Goal: Task Accomplishment & Management: Manage account settings

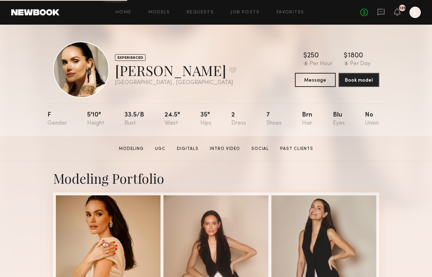
click at [198, 14] on div "Home Models Requests Job Posts Favorites Sign Out No fees up to $5,000 125 L" at bounding box center [240, 12] width 362 height 11
click at [198, 14] on link "Requests" at bounding box center [200, 12] width 27 height 5
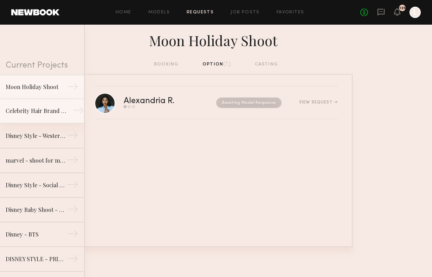
click at [53, 111] on div "Celebrity Hair Brand - Salon Shoot" at bounding box center [36, 111] width 61 height 8
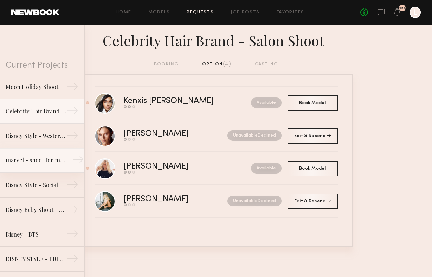
click at [64, 165] on link "marvel - shoot for marvel socials →" at bounding box center [42, 160] width 84 height 25
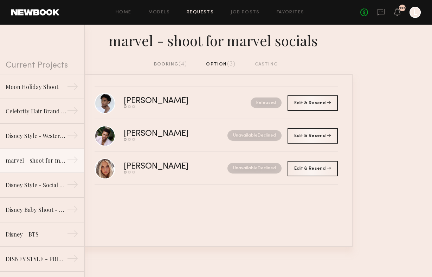
click at [166, 62] on div "booking (4)" at bounding box center [170, 64] width 33 height 8
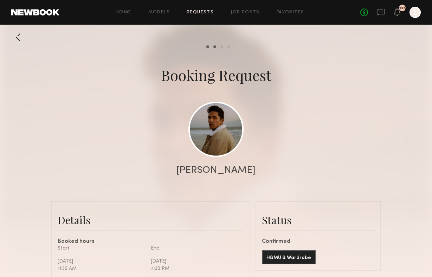
scroll to position [582, 0]
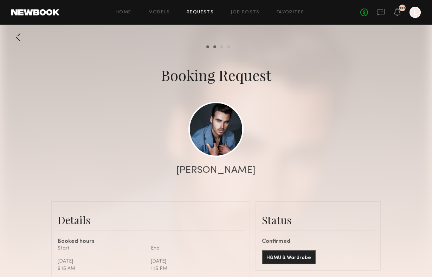
scroll to position [435, 0]
